Goal: Navigation & Orientation: Find specific page/section

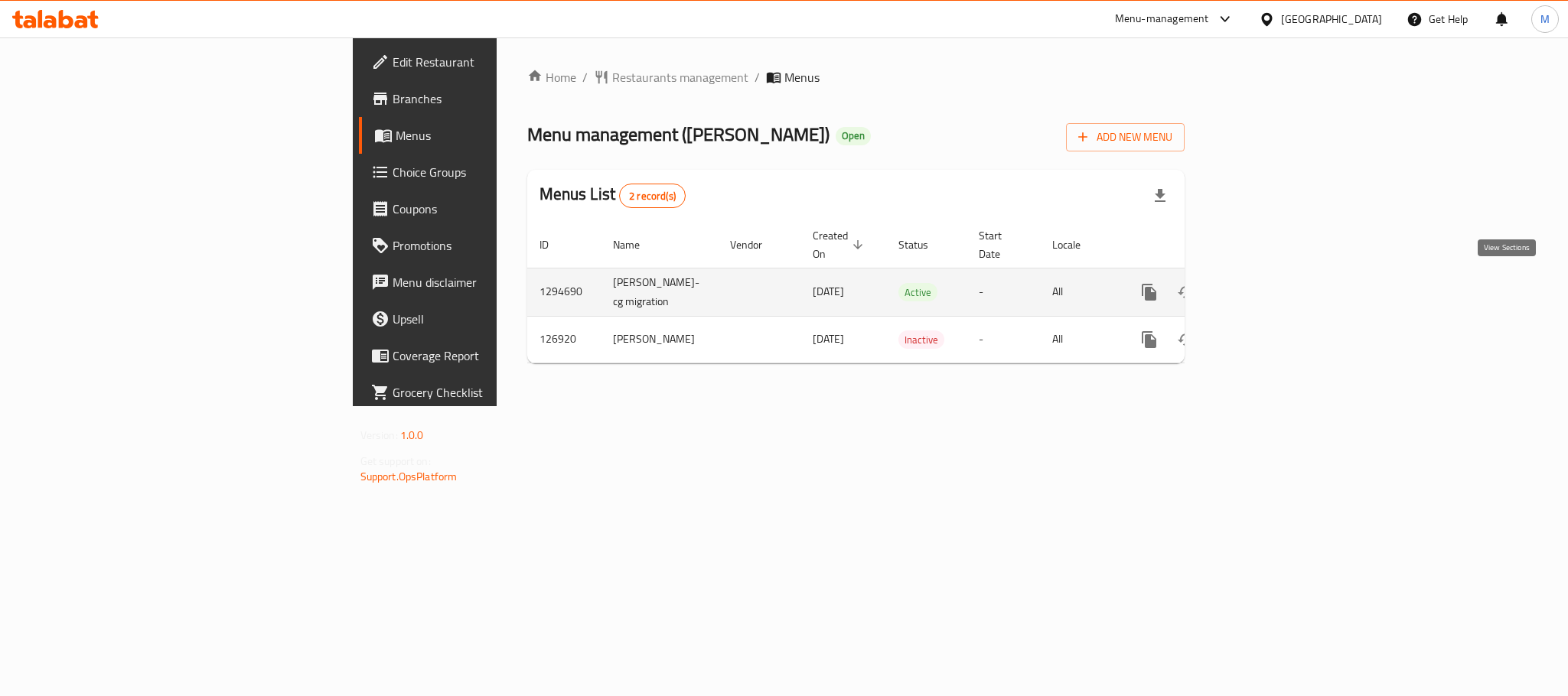
click at [1278, 274] on link "enhanced table" at bounding box center [1260, 293] width 37 height 37
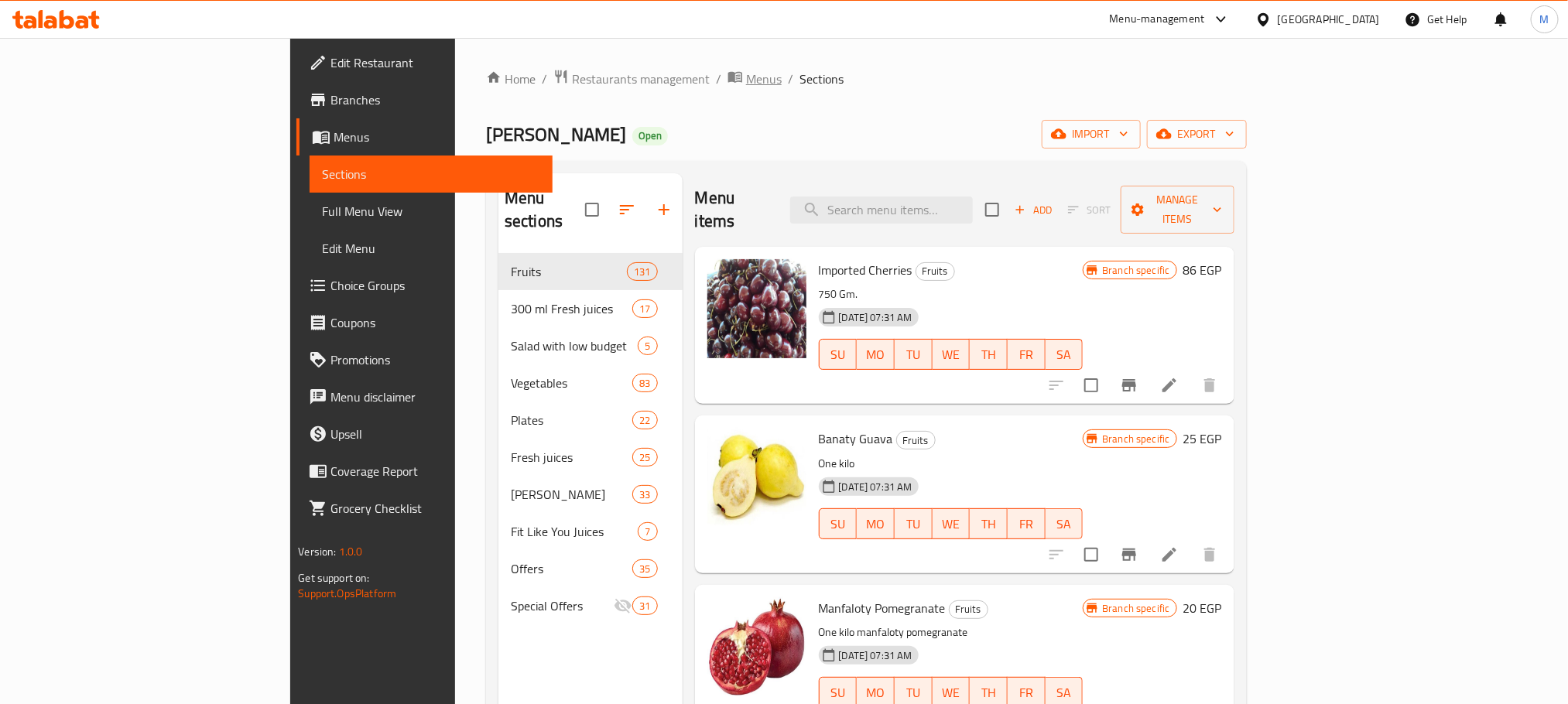
click at [746, 86] on span "Menus" at bounding box center [764, 79] width 35 height 19
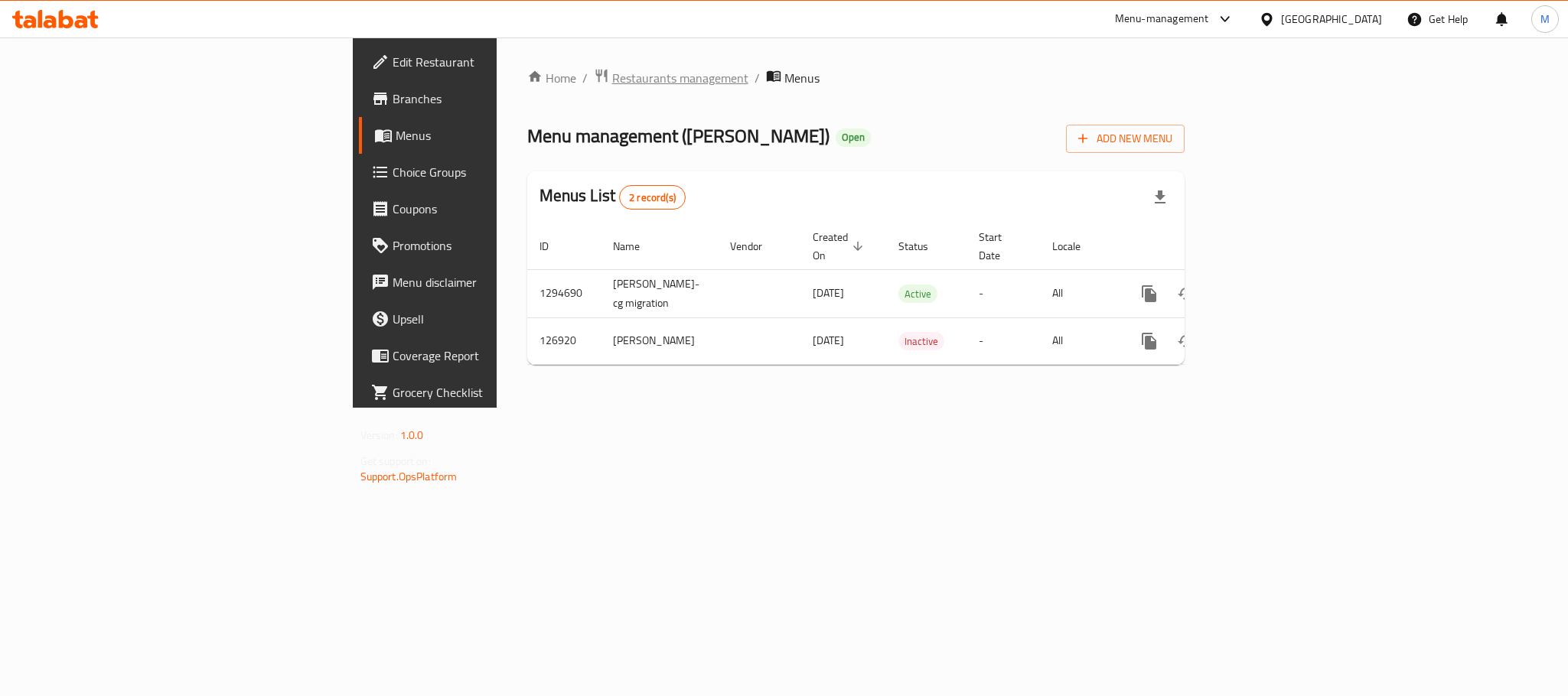
click at [612, 85] on span "Restaurants management" at bounding box center [679, 78] width 136 height 18
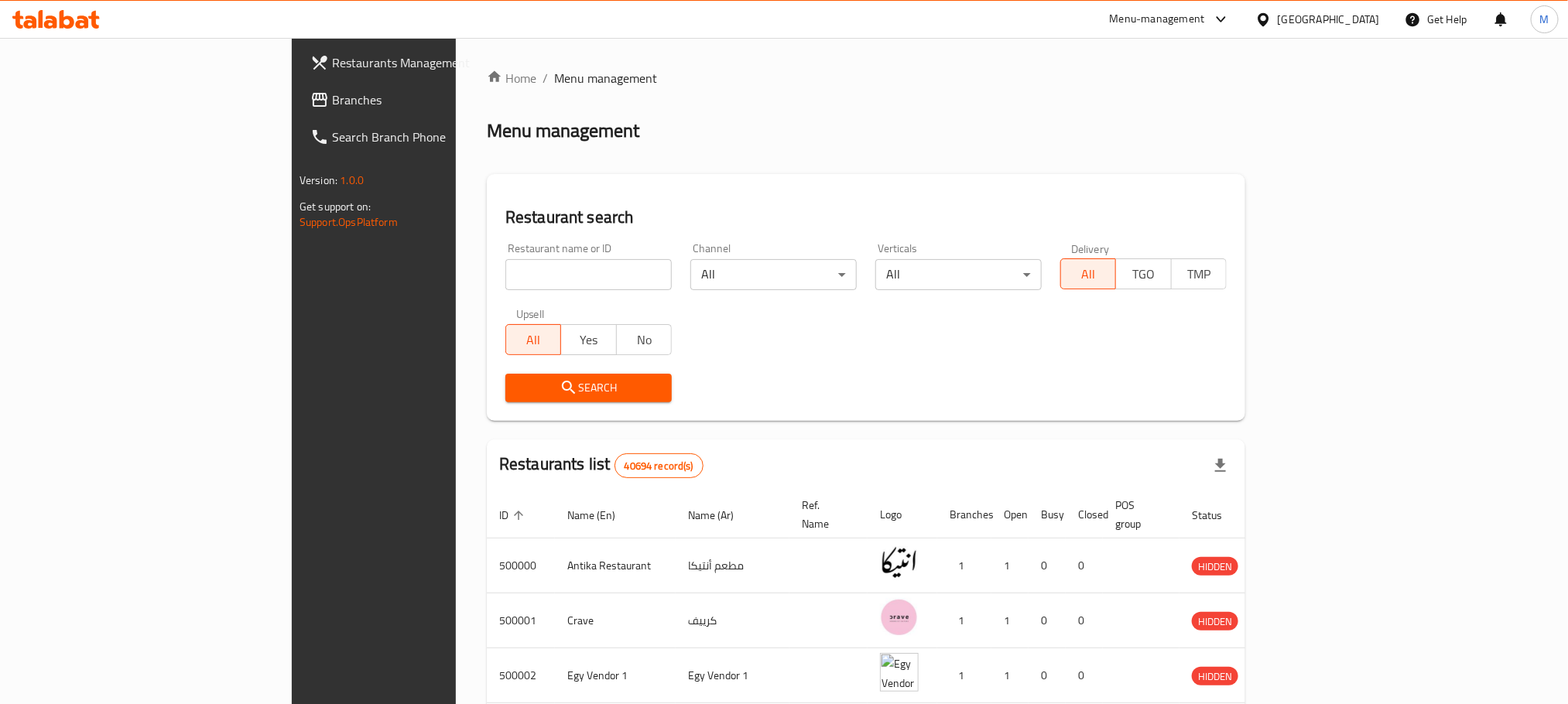
click at [292, 56] on div "Restaurants Management Branches Search Branch Phone Version: 1.0.0 Get support …" at bounding box center [784, 592] width 985 height 1109
click at [332, 62] on span "Restaurants Management" at bounding box center [437, 62] width 209 height 19
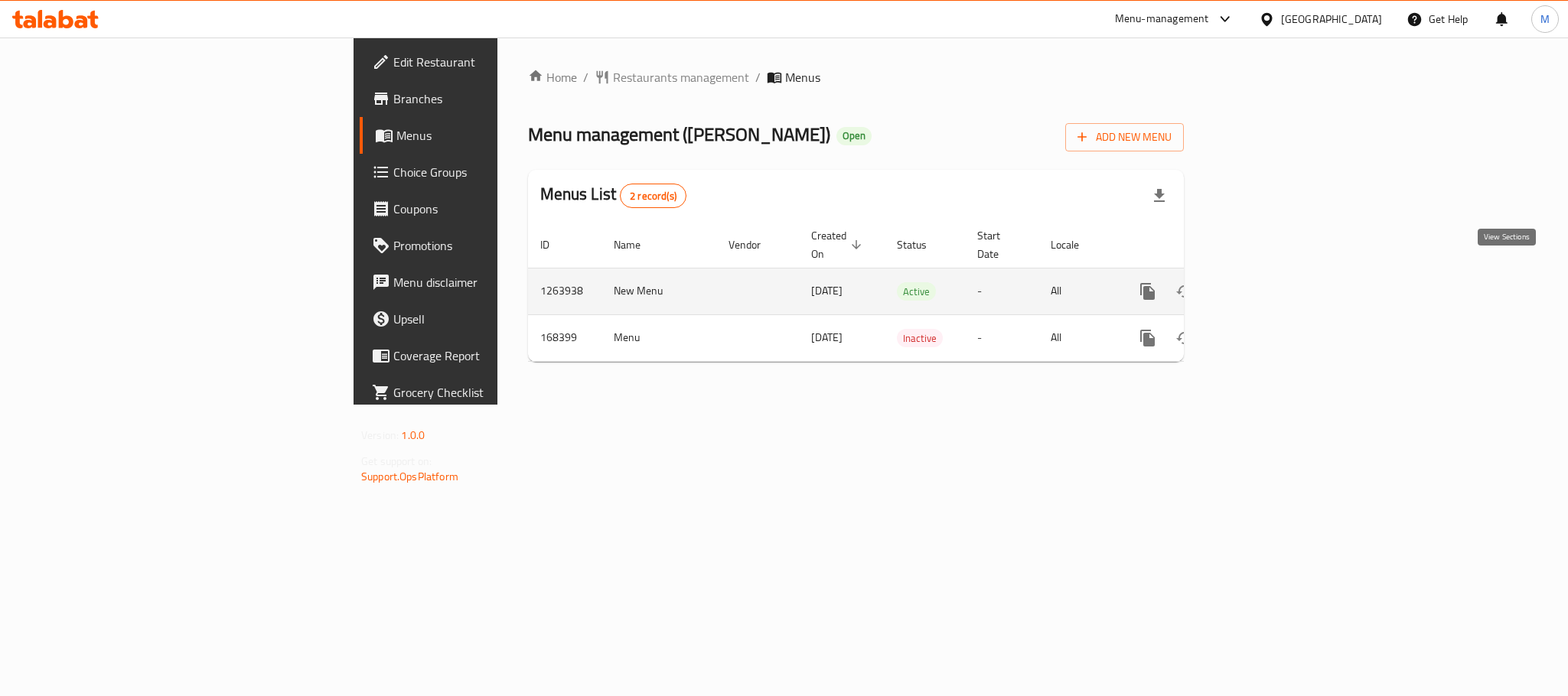
click at [1267, 283] on icon "enhanced table" at bounding box center [1258, 292] width 18 height 18
